Goal: Find specific page/section: Find specific page/section

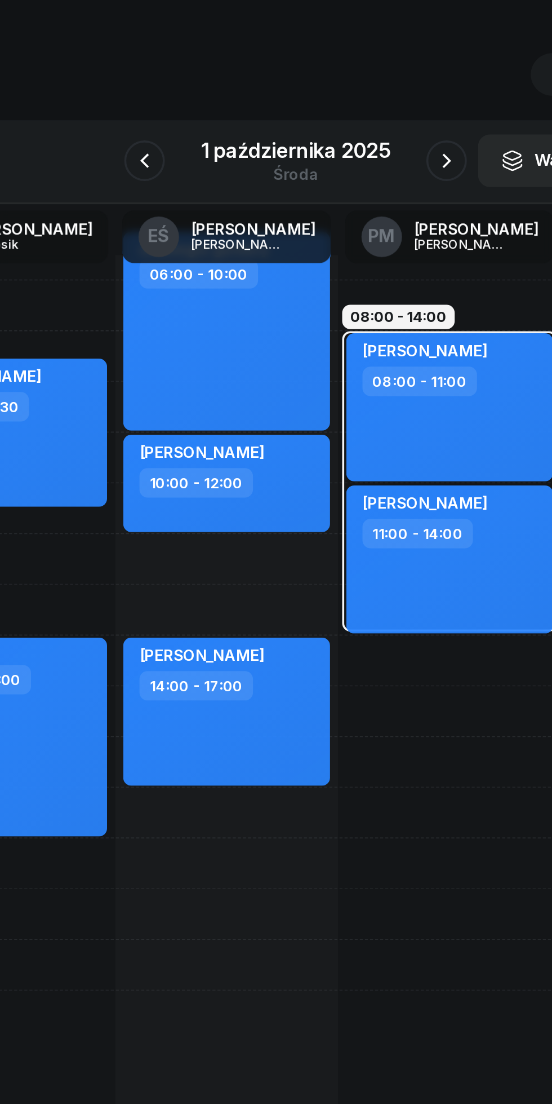
click at [360, 126] on icon "button" at bounding box center [360, 126] width 14 height 14
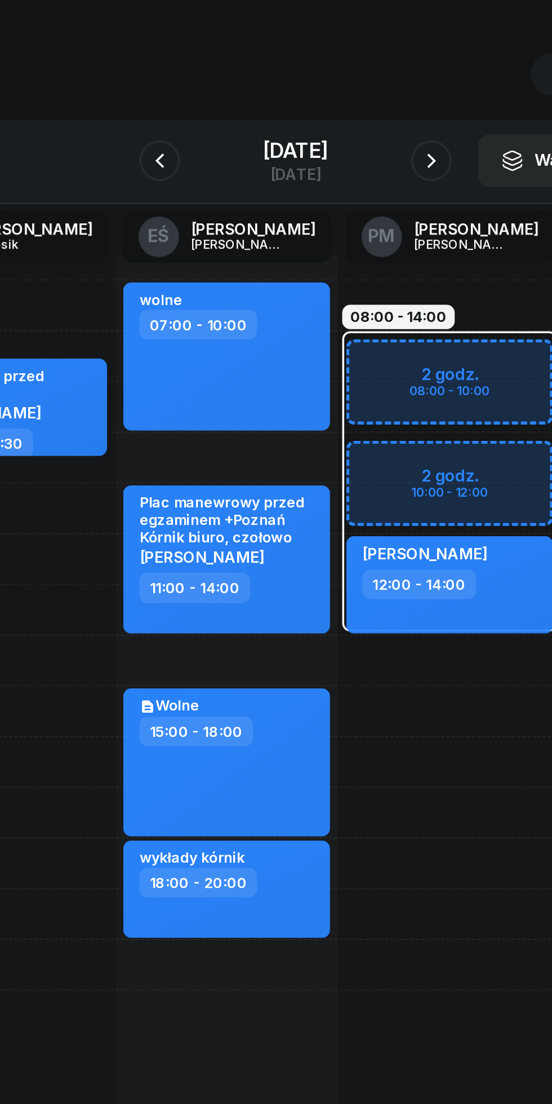
click at [194, 122] on icon "button" at bounding box center [201, 126] width 14 height 14
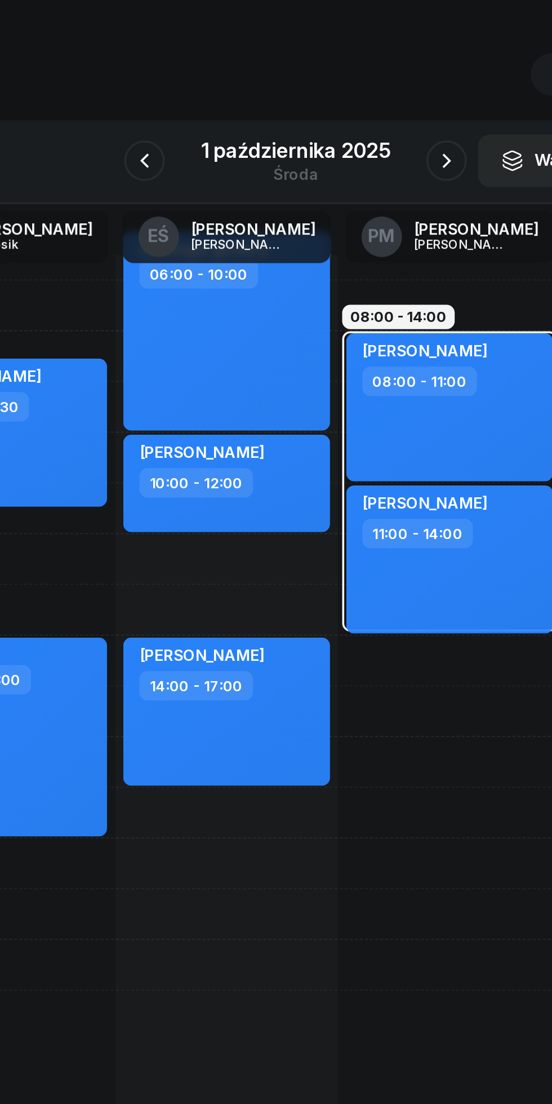
click at [191, 115] on button "button" at bounding box center [192, 126] width 23 height 23
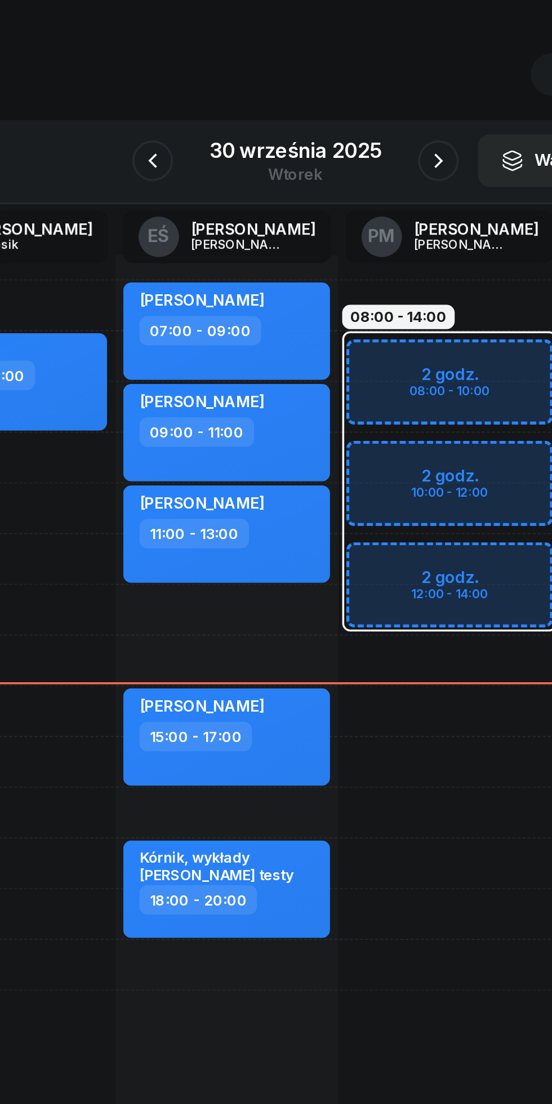
click at [272, 450] on div "15:00 - 17:00" at bounding box center [238, 446] width 99 height 16
select select "15"
select select "17"
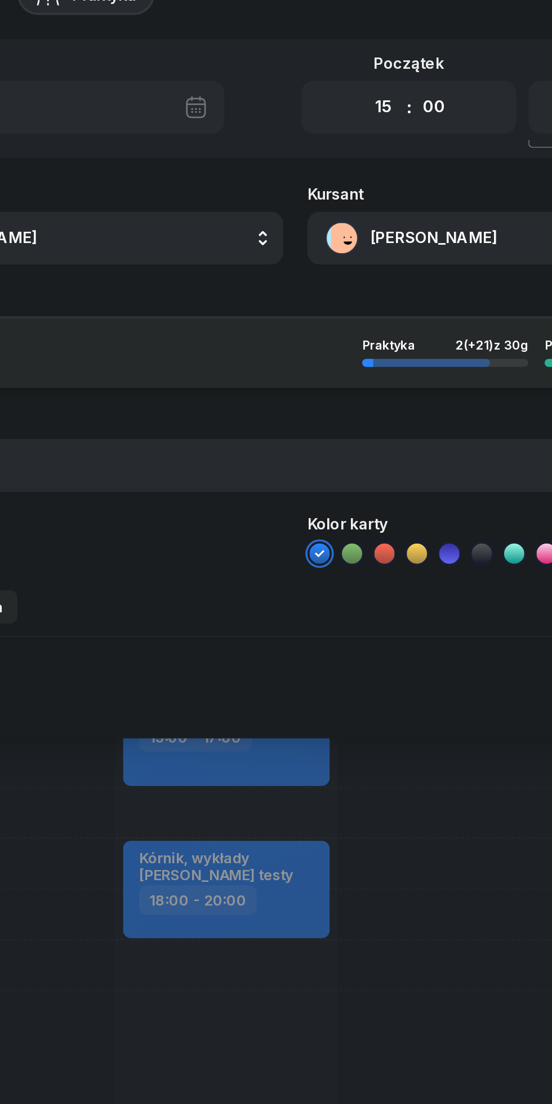
click at [350, 163] on button "[PERSON_NAME]" at bounding box center [404, 168] width 242 height 29
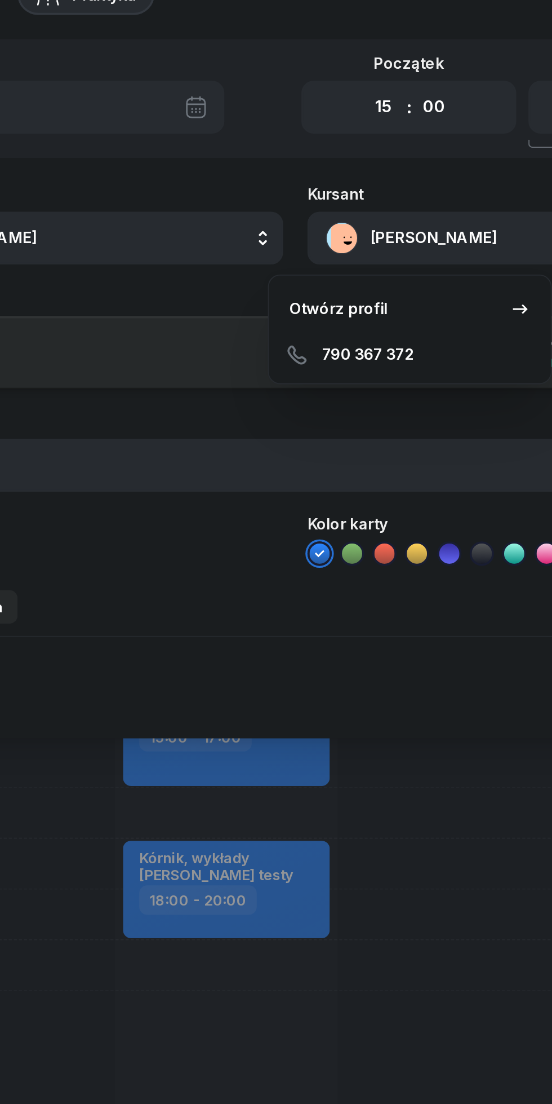
click at [317, 207] on div "Otwórz profil" at bounding box center [300, 208] width 55 height 15
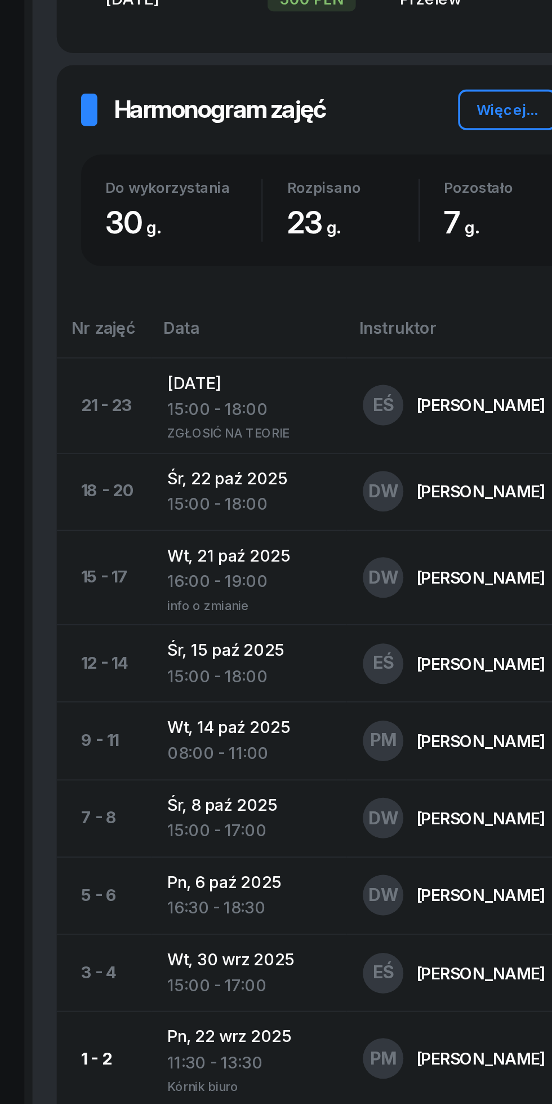
scroll to position [388, 0]
